Goal: Task Accomplishment & Management: Use online tool/utility

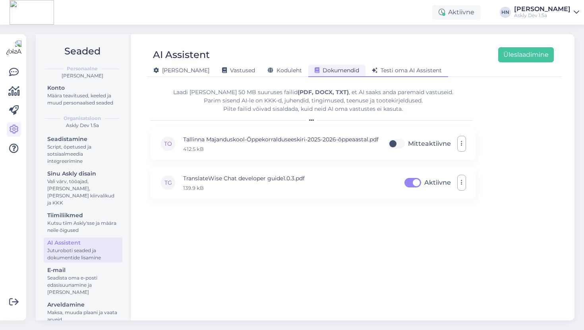
click at [374, 73] on span "Testi oma AI Assistent" at bounding box center [407, 70] width 70 height 7
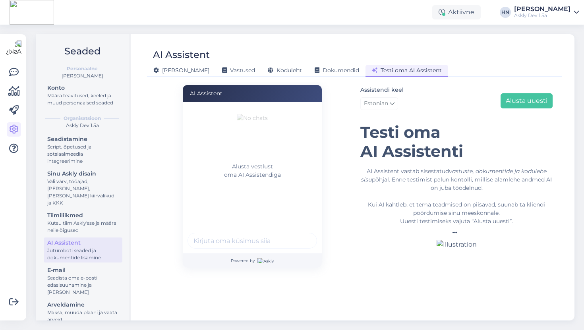
click at [263, 155] on img at bounding box center [252, 138] width 31 height 48
click at [232, 238] on input "text" at bounding box center [253, 241] width 130 height 16
type input "Blah blah blah"
click at [300, 235] on button "submit" at bounding box center [306, 241] width 12 height 12
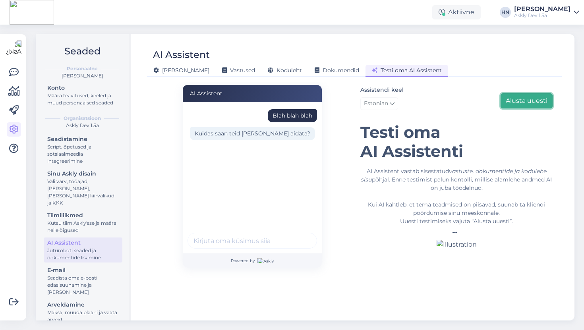
click at [514, 97] on button "Alusta uuesti" at bounding box center [527, 100] width 52 height 15
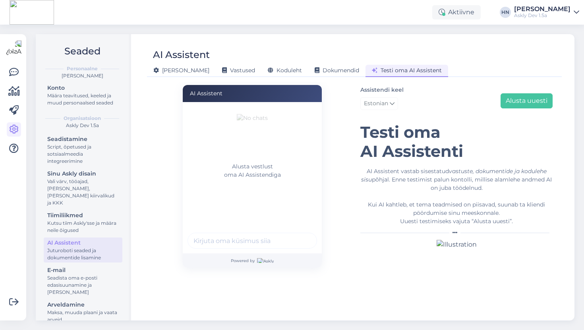
click at [239, 243] on input "text" at bounding box center [253, 241] width 130 height 16
type input "Tere tere"
click at [300, 235] on button "submit" at bounding box center [306, 241] width 12 height 12
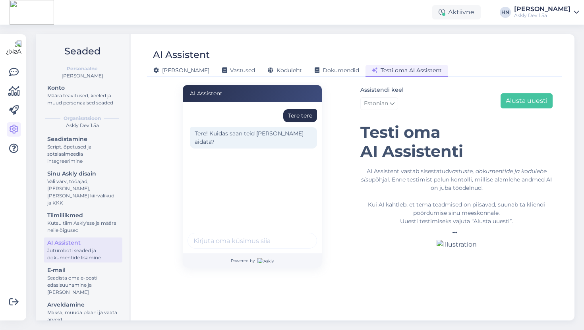
click at [257, 241] on input "text" at bounding box center [253, 241] width 130 height 16
type input "mis asja"
click at [300, 235] on button "submit" at bounding box center [306, 241] width 12 height 12
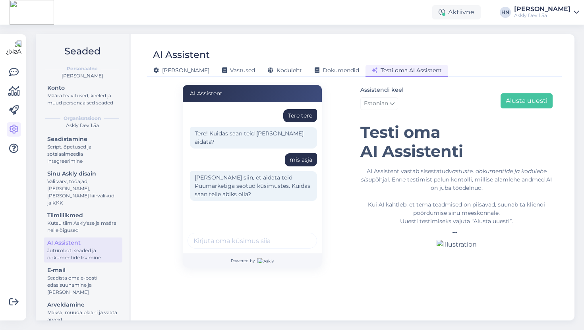
click at [265, 207] on div "Tere tere Tere! Kuidas saan teid [PERSON_NAME] aidata? mis [PERSON_NAME] siin, …" at bounding box center [255, 163] width 134 height 119
click at [245, 236] on input "text" at bounding box center [253, 241] width 130 height 16
type input "blahj blah"
click at [300, 235] on button "submit" at bounding box center [306, 241] width 12 height 12
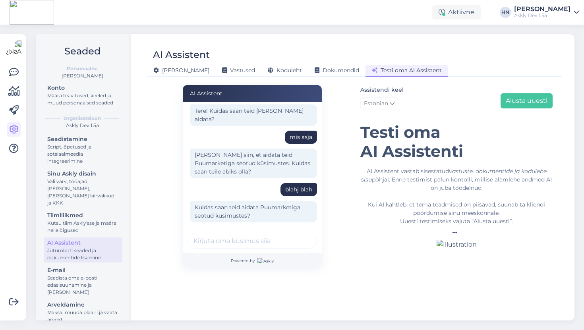
click at [294, 133] on div "mis asja" at bounding box center [301, 137] width 23 height 8
copy div "mis asja"
